Goal: Browse casually

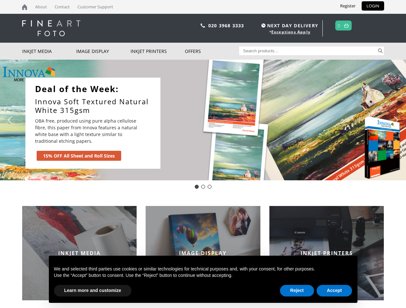
click at [203, 154] on div "Slider" at bounding box center [270, 123] width 207 height 91
click at [203, 120] on div "Slider" at bounding box center [270, 123] width 207 height 91
click at [201, 120] on div "Slider" at bounding box center [270, 123] width 207 height 91
click at [93, 123] on p "OBA free, produced using pure alpha cellulose fibre, this paper from Innova fea…" at bounding box center [88, 131] width 106 height 27
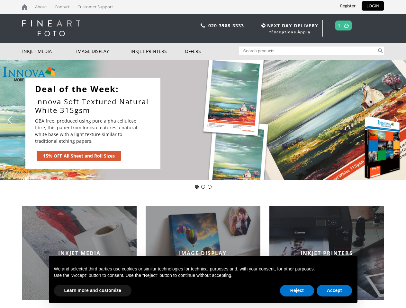
click at [270, 123] on div "Slider" at bounding box center [270, 123] width 207 height 91
click at [10, 120] on img "previous arrow" at bounding box center [10, 120] width 10 height 10
click at [396, 120] on img "next arrow" at bounding box center [395, 120] width 10 height 10
click at [196, 187] on div "Deal of the Day - Innova IFA12" at bounding box center [197, 187] width 4 height 4
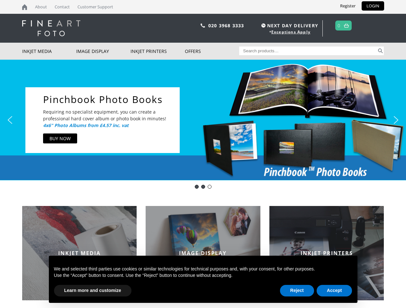
click at [203, 187] on div "Innova-general" at bounding box center [203, 187] width 4 height 4
